Goal: Register for event/course

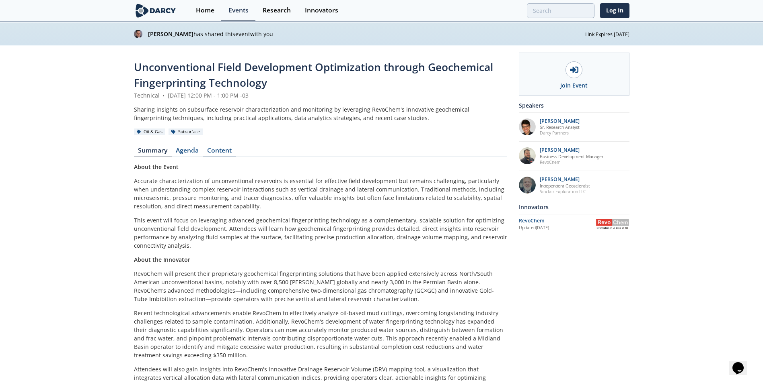
drag, startPoint x: 186, startPoint y: 151, endPoint x: 205, endPoint y: 157, distance: 20.2
click at [186, 151] on link "Agenda" at bounding box center [187, 153] width 31 height 10
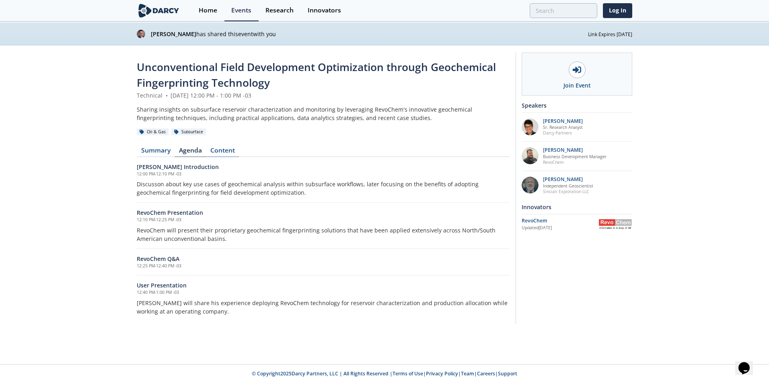
click at [215, 152] on link "Content" at bounding box center [222, 153] width 33 height 10
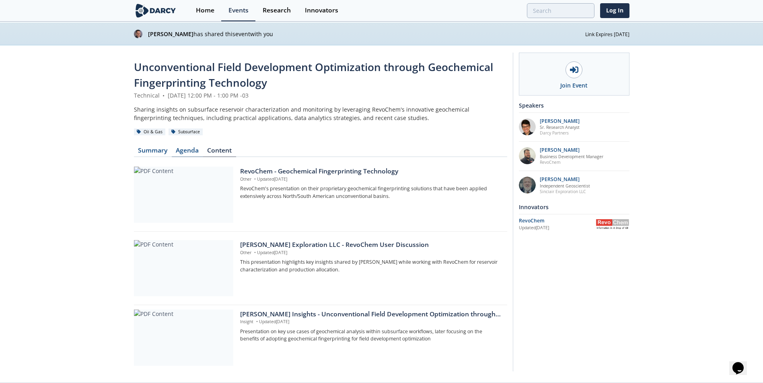
click at [180, 150] on link "Agenda" at bounding box center [187, 153] width 31 height 10
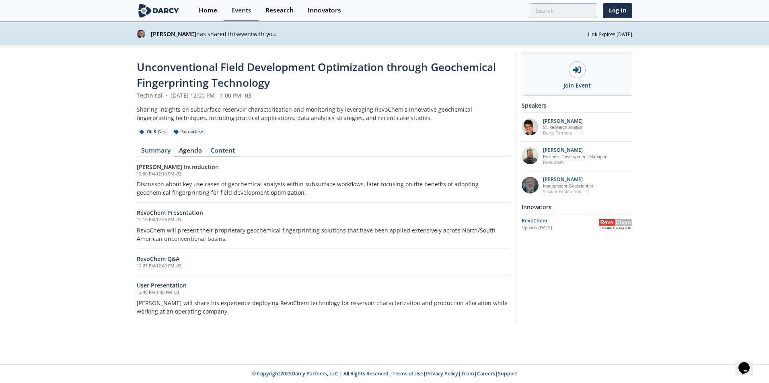
click at [216, 150] on link "Content" at bounding box center [222, 153] width 33 height 10
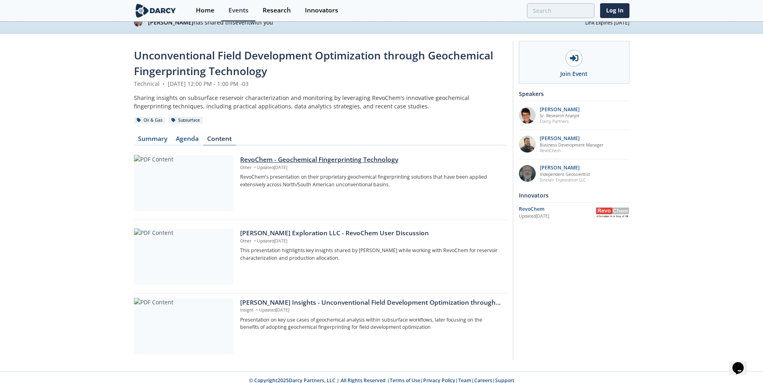
scroll to position [18, 0]
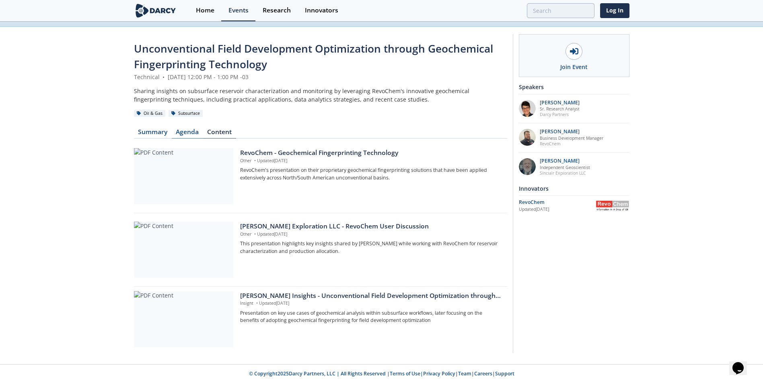
click at [188, 129] on link "Agenda" at bounding box center [187, 134] width 31 height 10
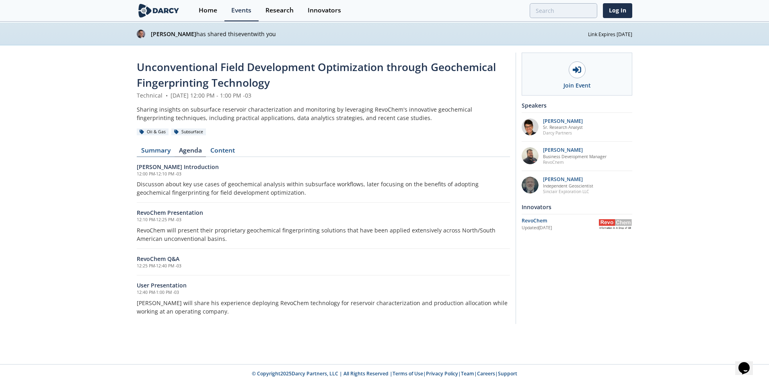
click at [157, 152] on link "Summary" at bounding box center [156, 153] width 38 height 10
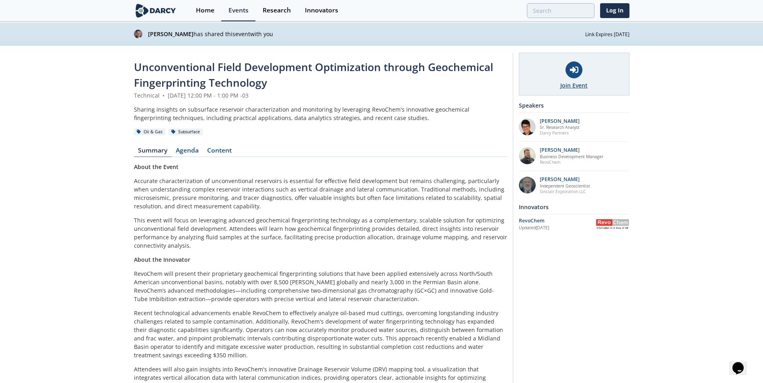
click at [577, 73] on icon at bounding box center [574, 70] width 8 height 8
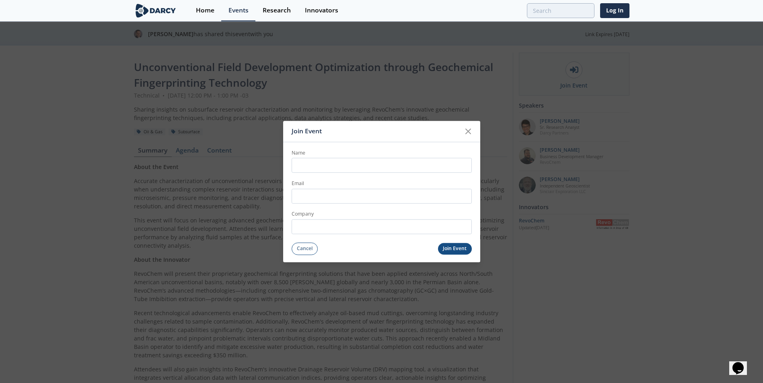
click at [348, 168] on input "Name" at bounding box center [381, 165] width 180 height 15
type input "[PERSON_NAME]"
type input "[EMAIL_ADDRESS][DOMAIN_NAME]"
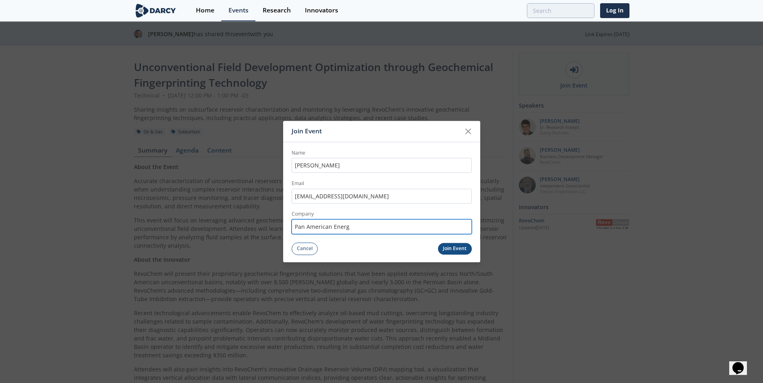
type input "Pan American Energy"
click button "Join Event" at bounding box center [455, 249] width 34 height 12
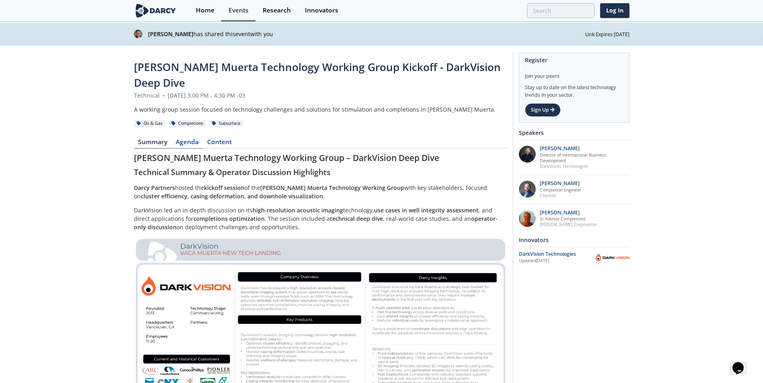
click at [190, 139] on link "Agenda" at bounding box center [187, 144] width 31 height 10
drag, startPoint x: 225, startPoint y: 129, endPoint x: 270, endPoint y: 120, distance: 46.0
click at [225, 139] on link "Content" at bounding box center [219, 144] width 33 height 10
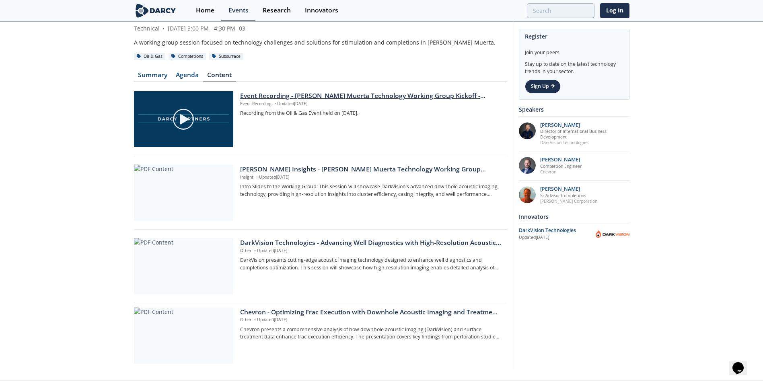
scroll to position [68, 0]
click at [314, 307] on div "Chevron - Optimizing Frac Execution with Downhole Acoustic Imaging and Treatmen…" at bounding box center [370, 312] width 261 height 10
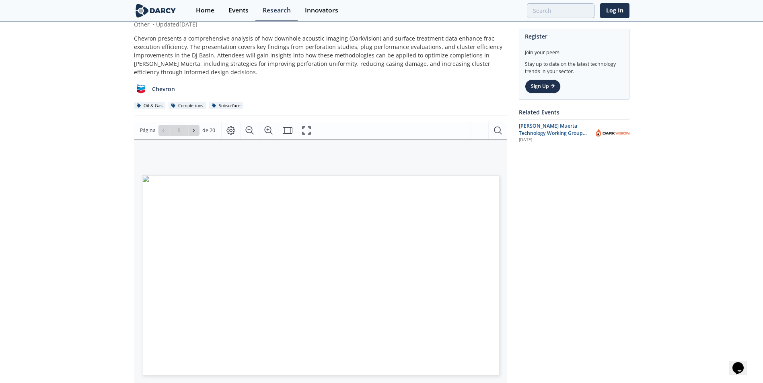
scroll to position [161, 0]
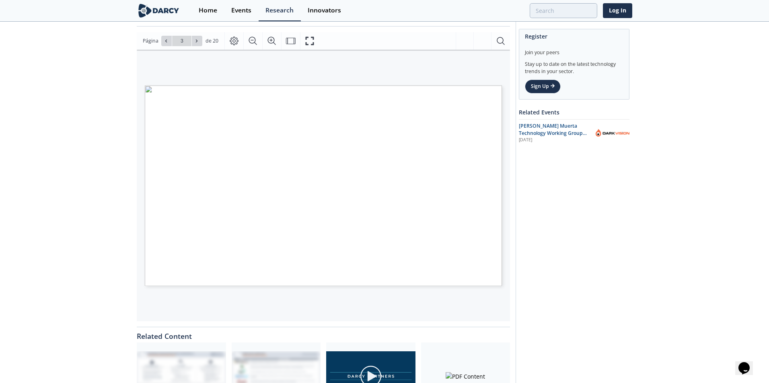
type input "4"
type input "5"
type input "6"
type input "7"
type input "9"
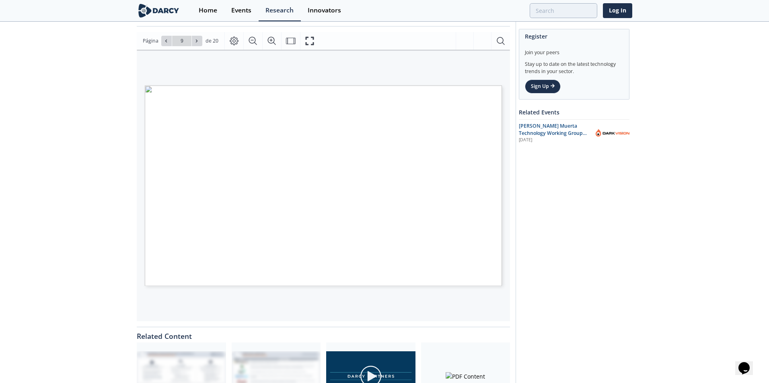
type input "10"
type input "12"
type input "13"
type input "15"
